Goal: Complete application form

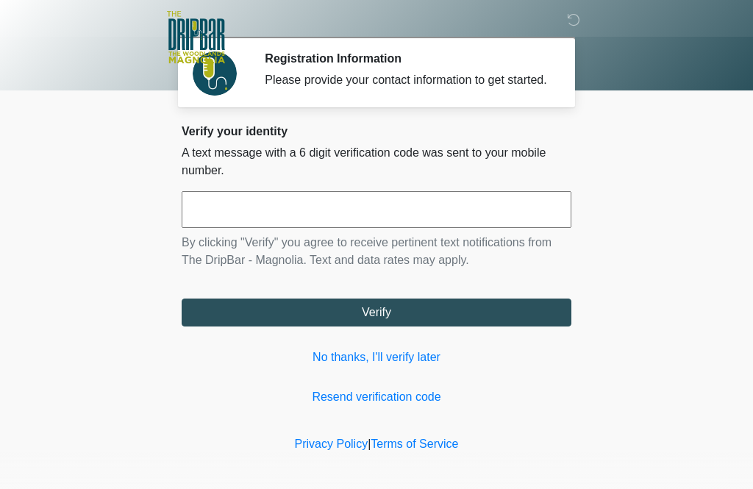
scroll to position [1, 0]
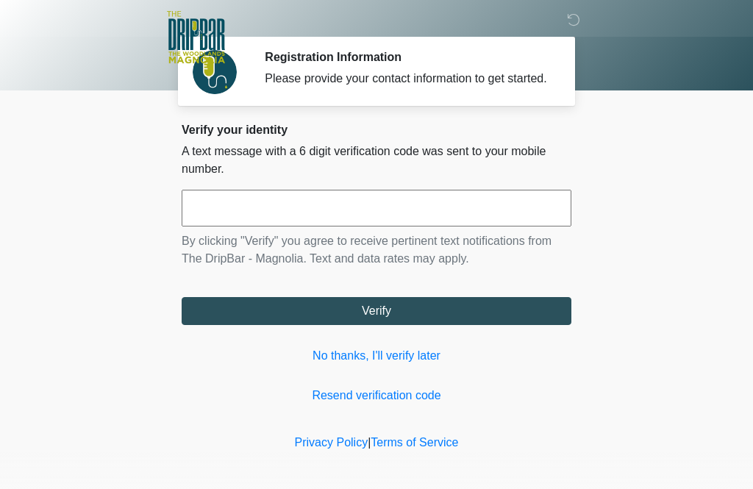
click at [398, 226] on input "text" at bounding box center [376, 208] width 389 height 37
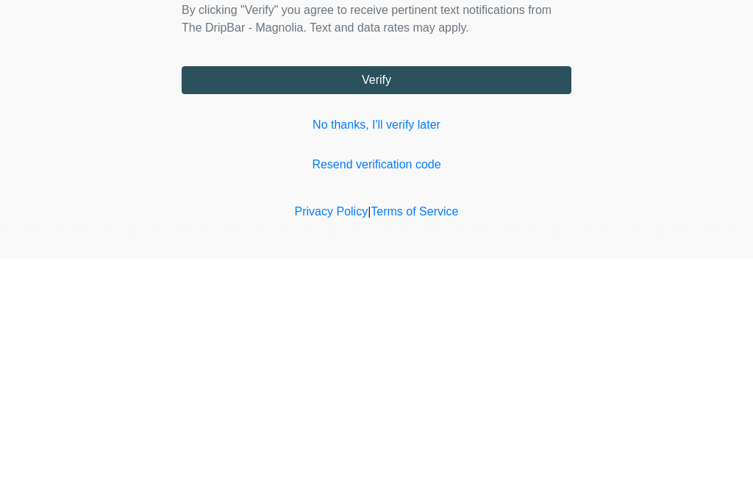
type input "******"
click at [475, 297] on button "Verify" at bounding box center [376, 311] width 389 height 28
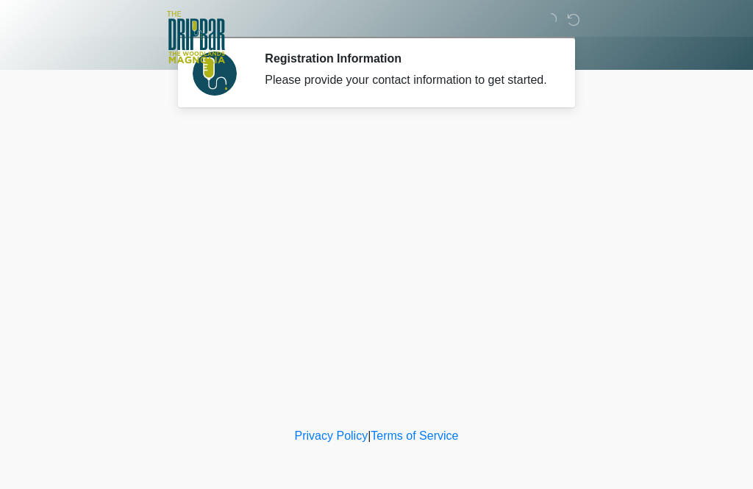
scroll to position [0, 0]
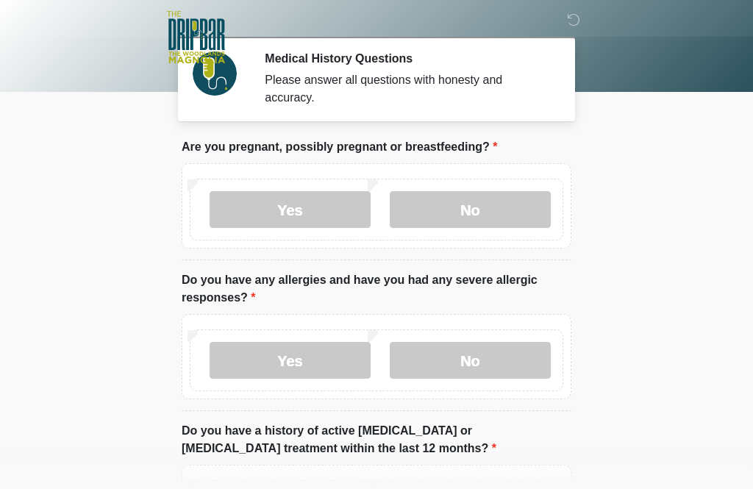
click at [353, 205] on label "Yes" at bounding box center [289, 209] width 161 height 37
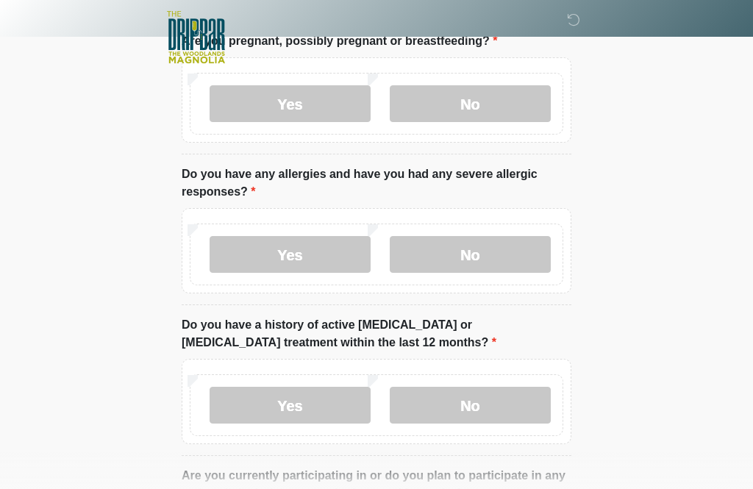
scroll to position [112, 0]
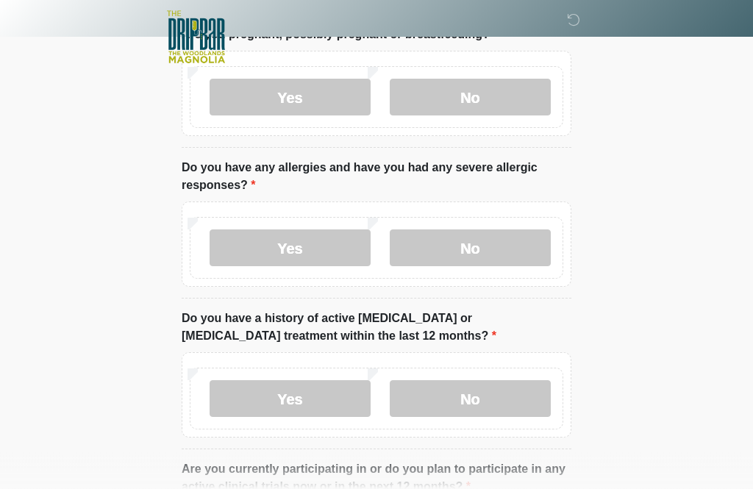
click at [510, 241] on label "No" at bounding box center [469, 248] width 161 height 37
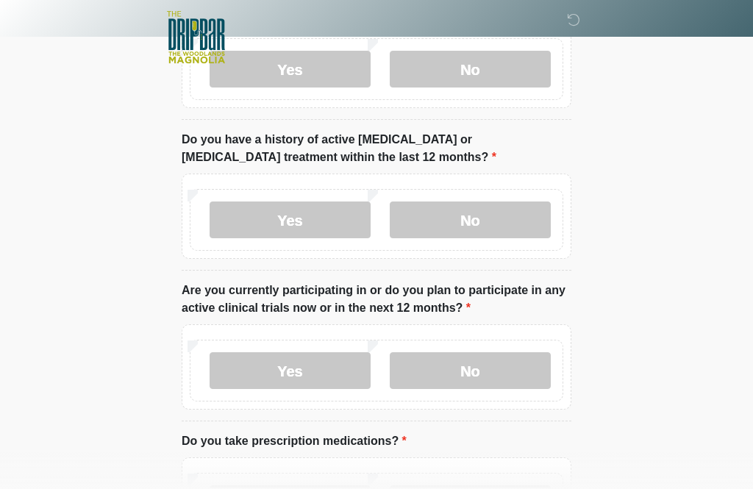
scroll to position [290, 0]
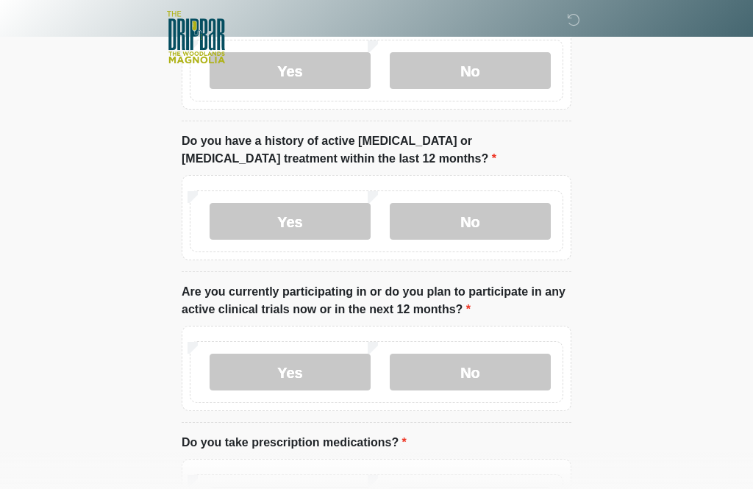
click at [509, 219] on label "No" at bounding box center [469, 221] width 161 height 37
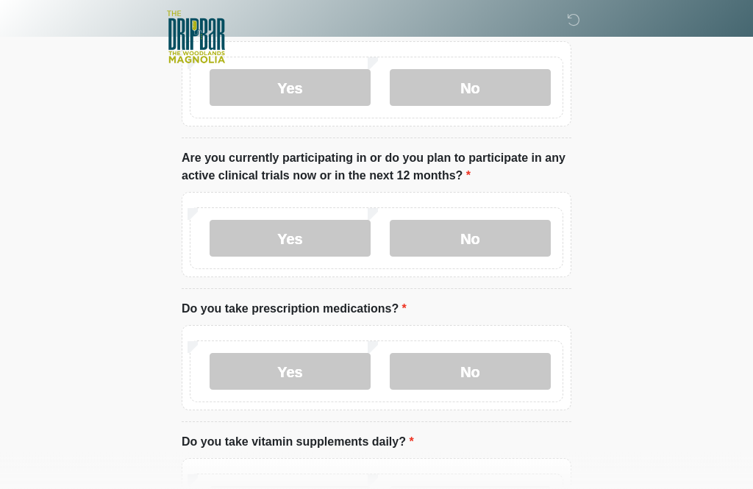
scroll to position [423, 0]
click at [496, 235] on label "No" at bounding box center [469, 238] width 161 height 37
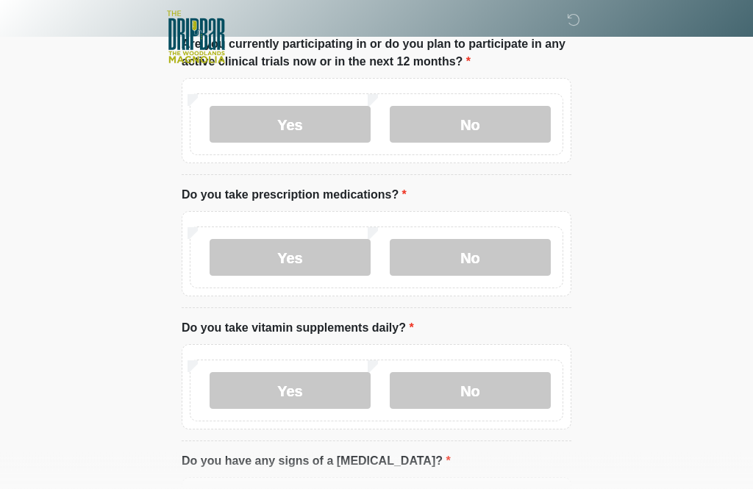
scroll to position [560, 0]
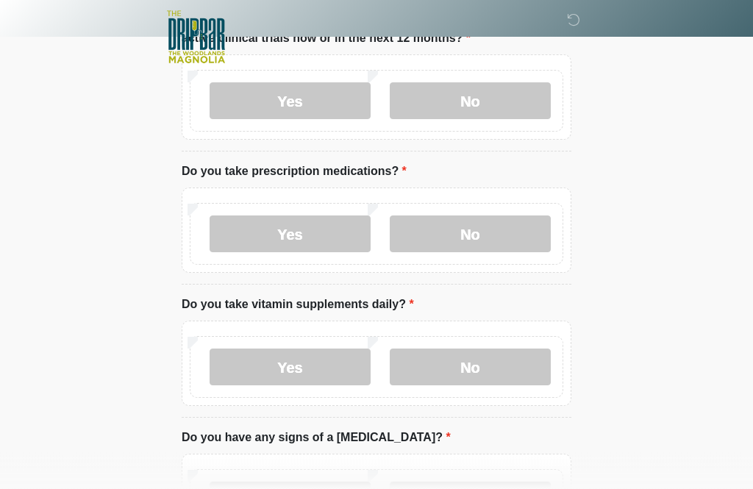
click at [330, 364] on label "Yes" at bounding box center [289, 367] width 161 height 37
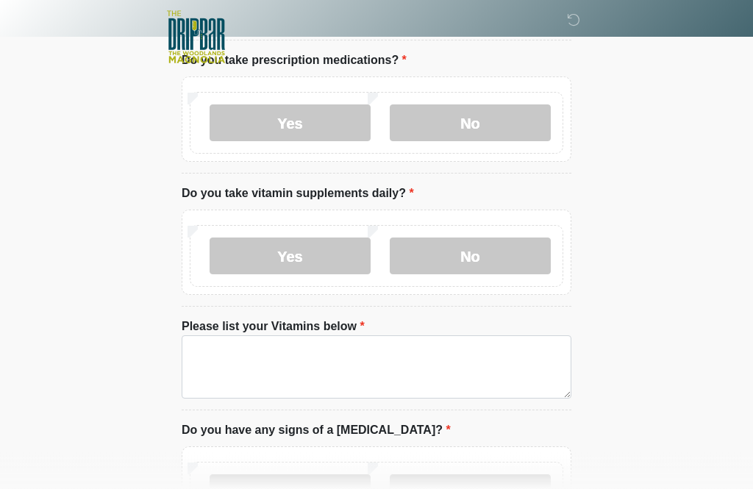
scroll to position [675, 0]
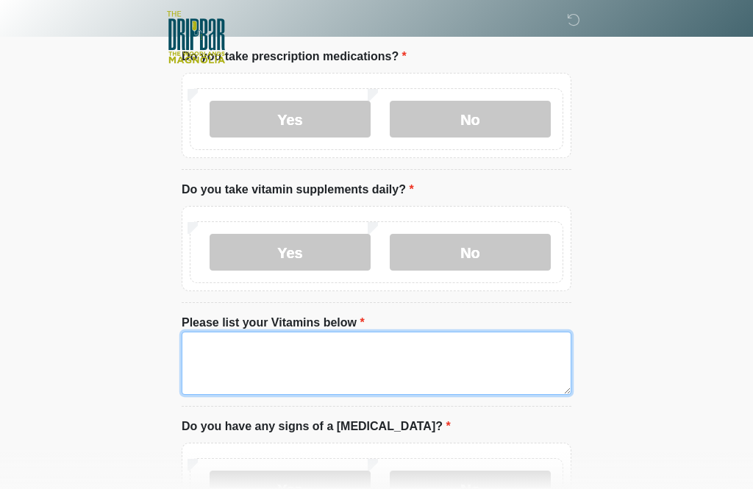
click at [414, 361] on textarea "Please list your Vitamins below" at bounding box center [376, 362] width 389 height 63
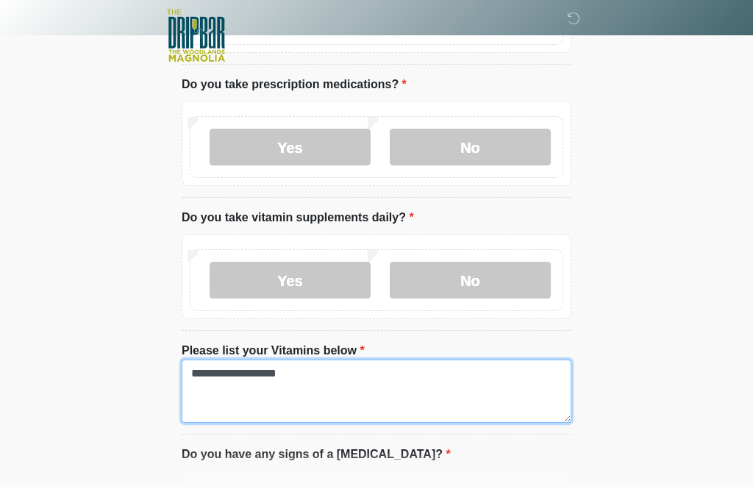
type textarea "**********"
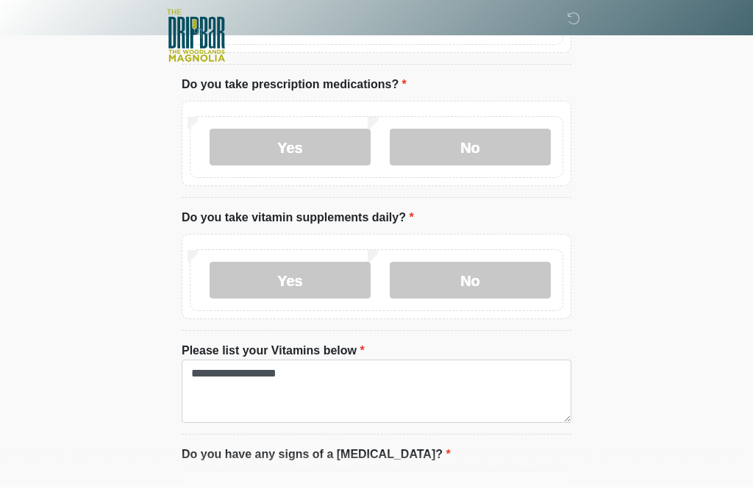
click at [286, 142] on label "Yes" at bounding box center [289, 149] width 161 height 37
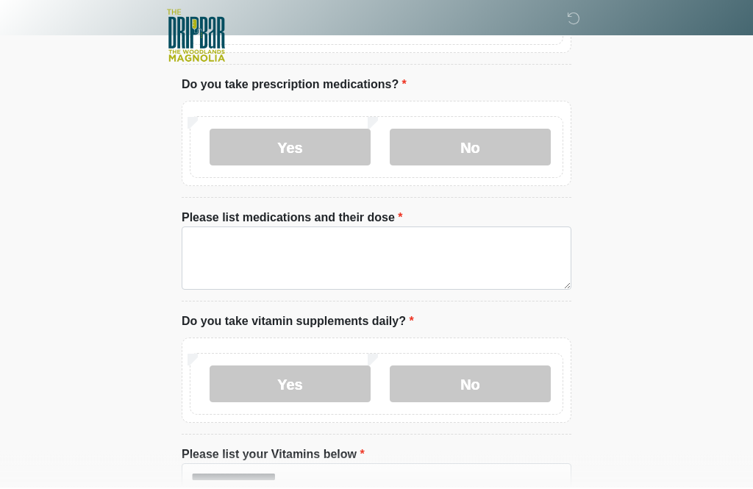
scroll to position [647, 0]
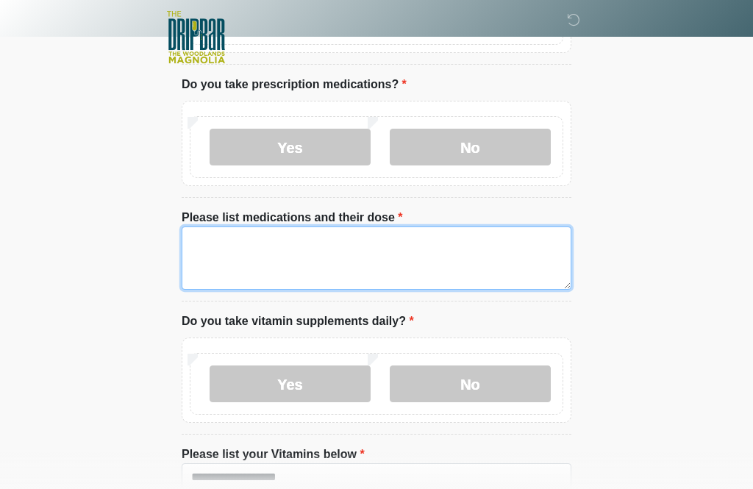
click at [368, 251] on textarea "Please list medications and their dose" at bounding box center [376, 257] width 389 height 63
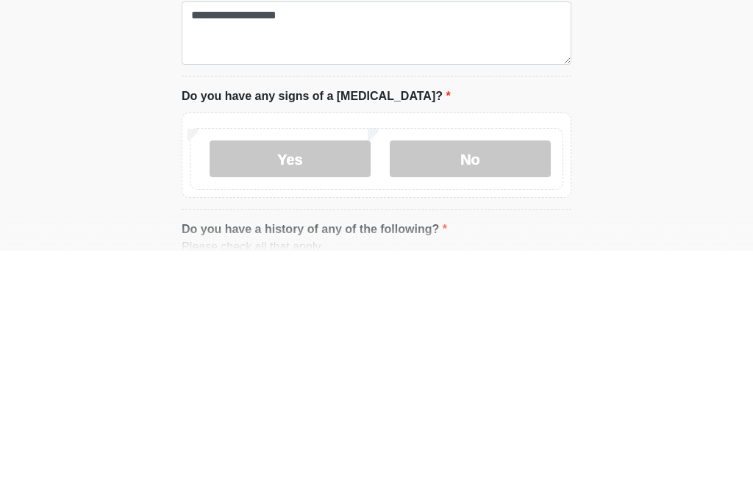
scroll to position [895, 0]
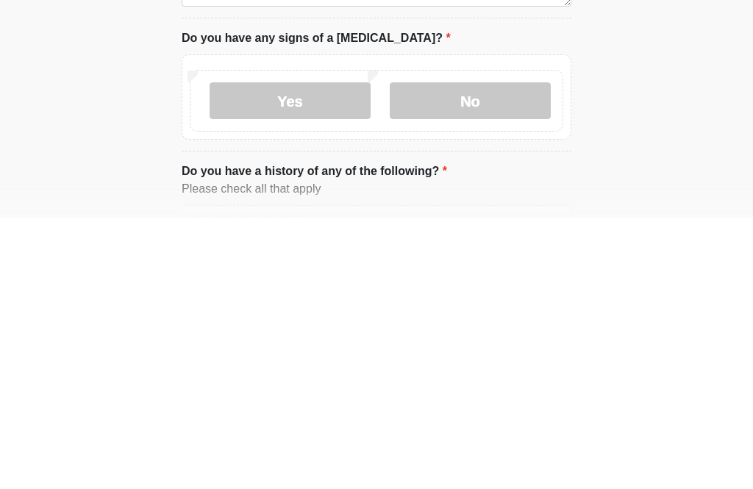
type textarea "**********"
click at [461, 354] on label "No" at bounding box center [469, 372] width 161 height 37
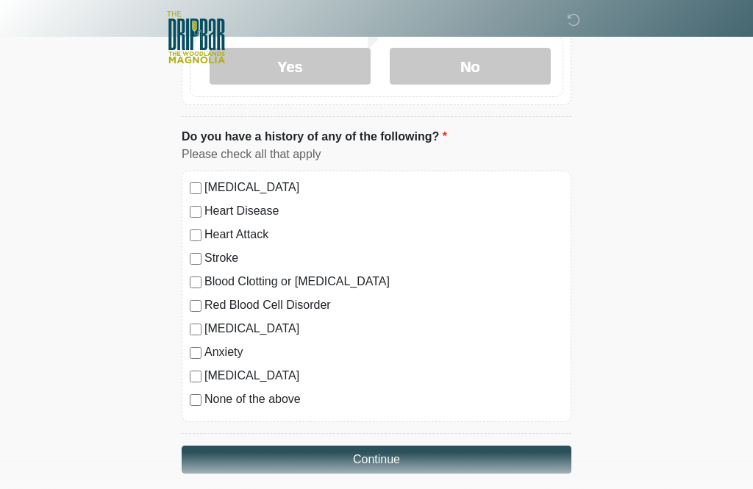
scroll to position [1215, 0]
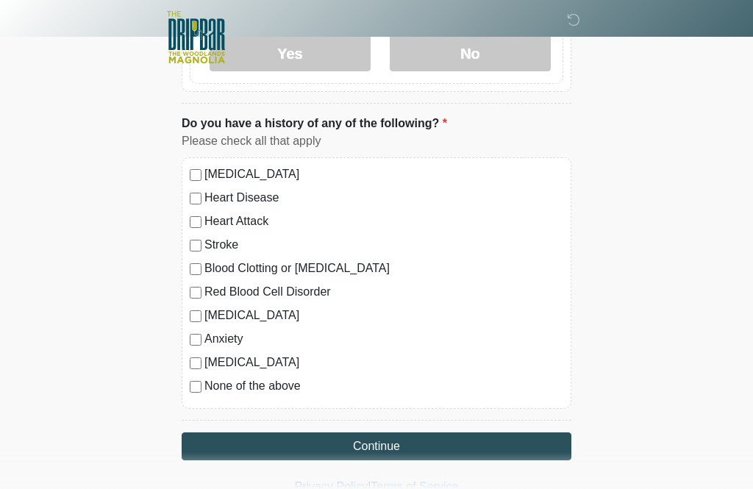
click at [229, 437] on button "Continue" at bounding box center [376, 446] width 389 height 28
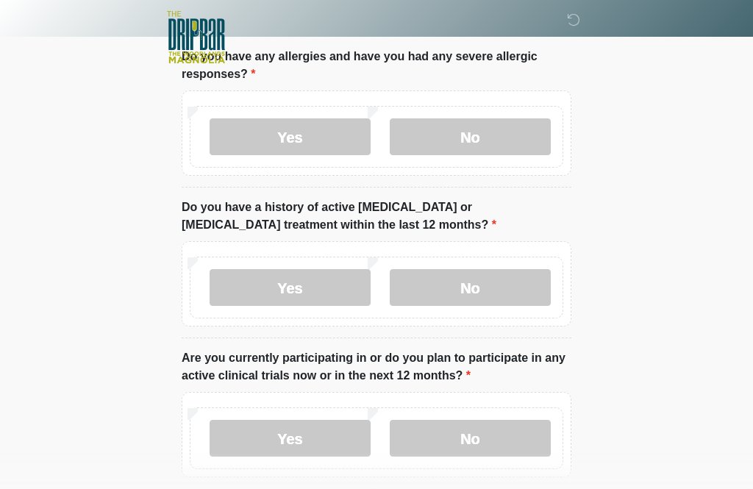
scroll to position [0, 0]
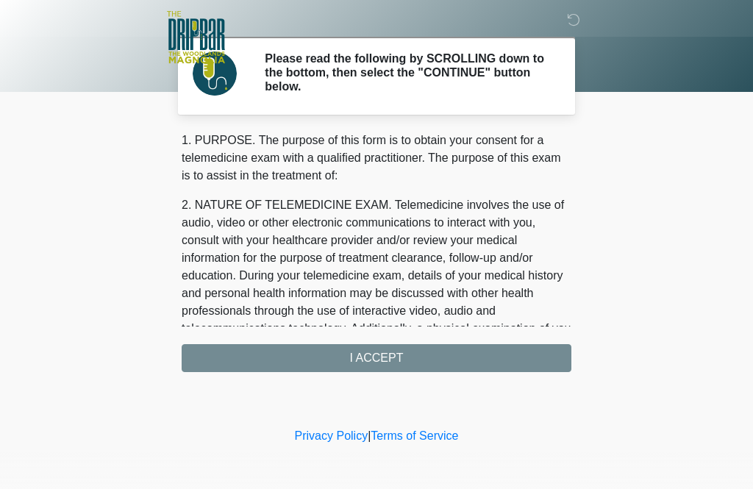
click at [425, 360] on div "1. PURPOSE. The purpose of this form is to obtain your consent for a telemedici…" at bounding box center [376, 252] width 389 height 240
click at [415, 351] on div "1. PURPOSE. The purpose of this form is to obtain your consent for a telemedici…" at bounding box center [376, 252] width 389 height 240
click at [402, 364] on div "1. PURPOSE. The purpose of this form is to obtain your consent for a telemedici…" at bounding box center [376, 252] width 389 height 240
click at [376, 356] on div "1. PURPOSE. The purpose of this form is to obtain your consent for a telemedici…" at bounding box center [376, 252] width 389 height 240
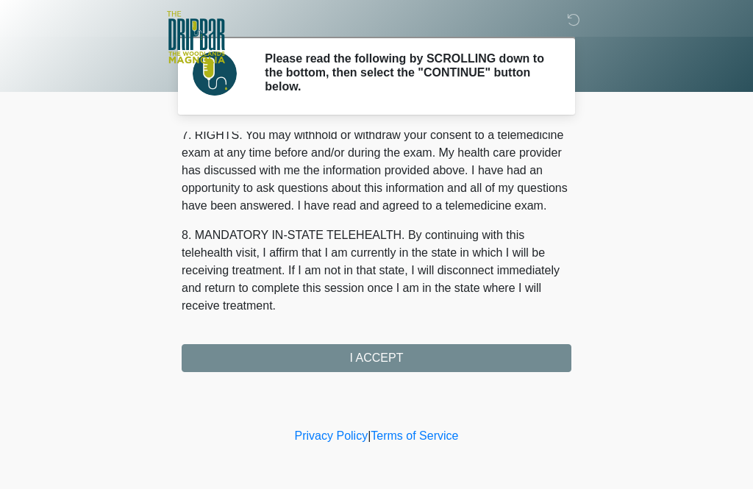
click at [378, 359] on div "1. PURPOSE. The purpose of this form is to obtain your consent for a telemedici…" at bounding box center [376, 252] width 389 height 240
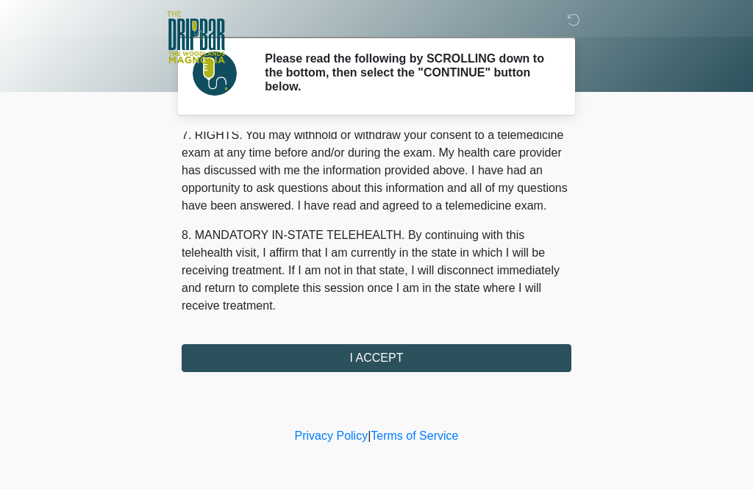
click at [420, 361] on button "I ACCEPT" at bounding box center [376, 358] width 389 height 28
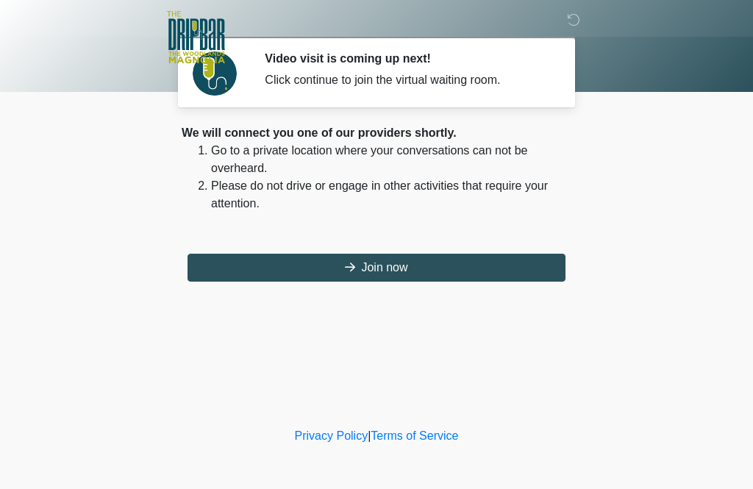
click at [396, 271] on button "Join now" at bounding box center [376, 268] width 378 height 28
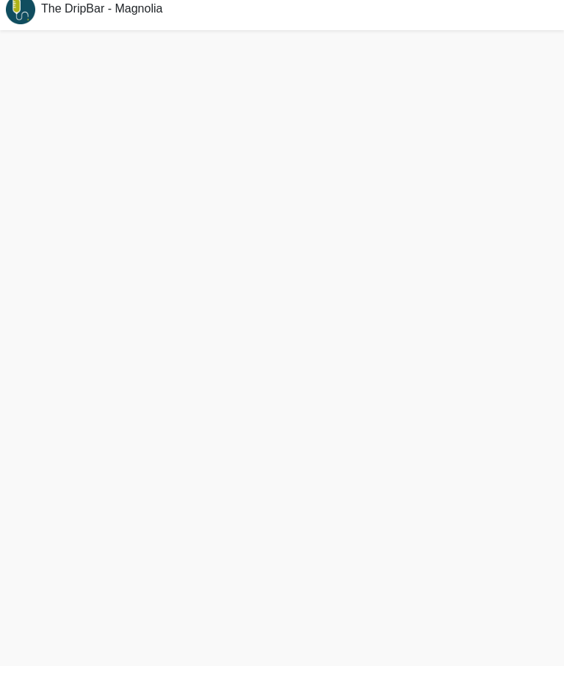
scroll to position [4, 0]
